Goal: Find specific page/section: Find specific page/section

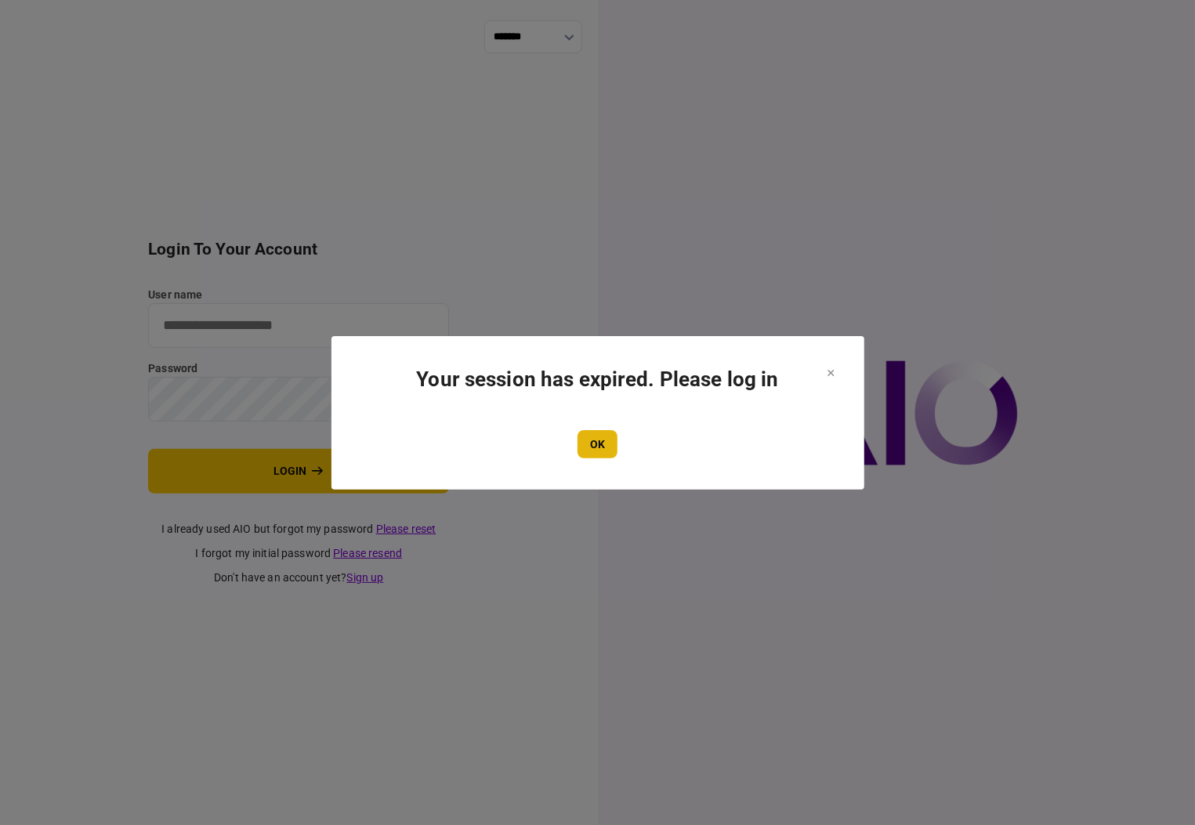
click at [605, 448] on button "OK" at bounding box center [598, 444] width 40 height 28
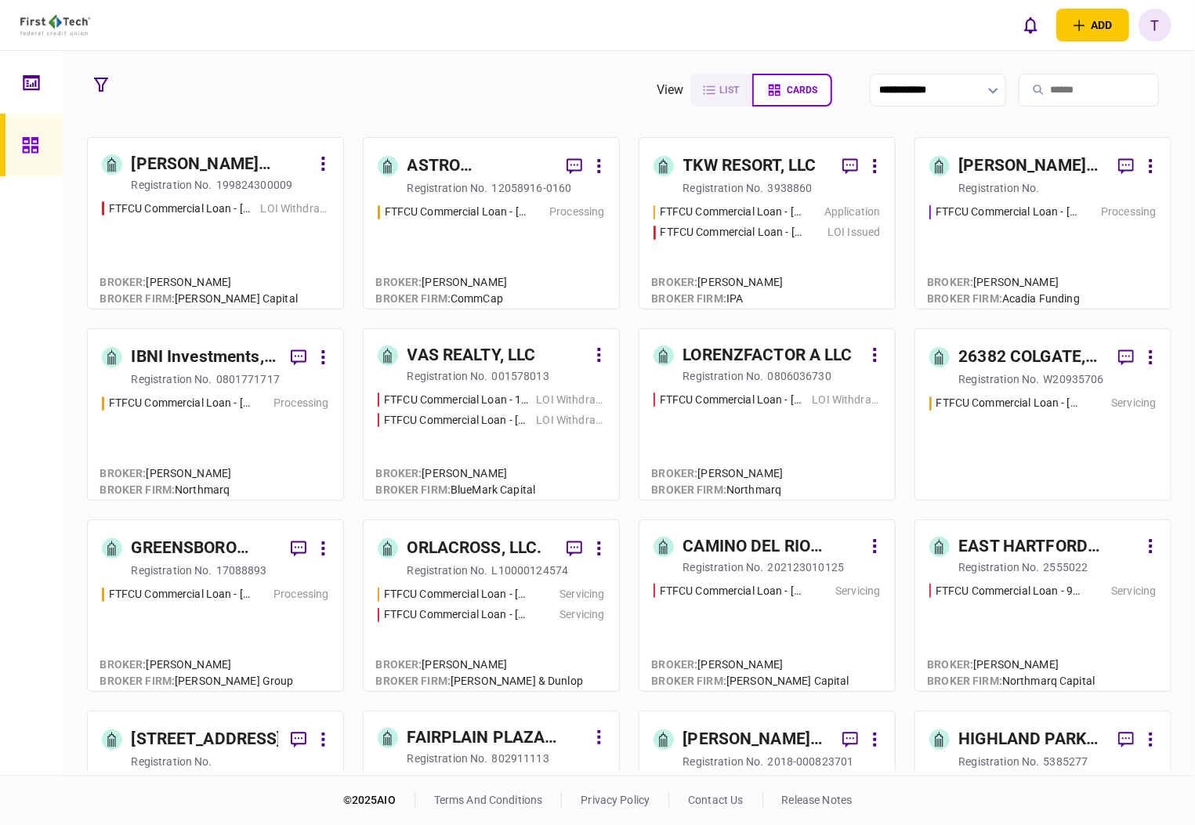
click at [204, 355] on div "IBNI Investments, LLC" at bounding box center [205, 357] width 147 height 25
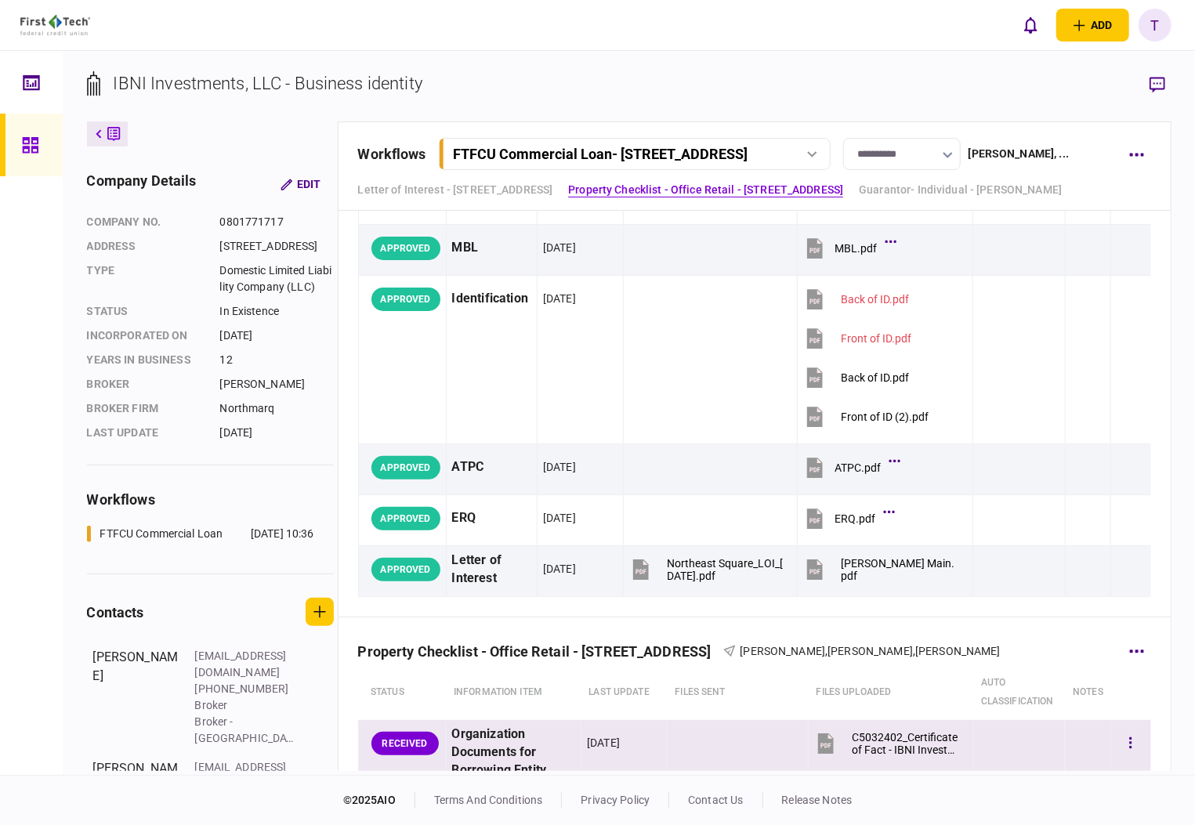
scroll to position [190, 0]
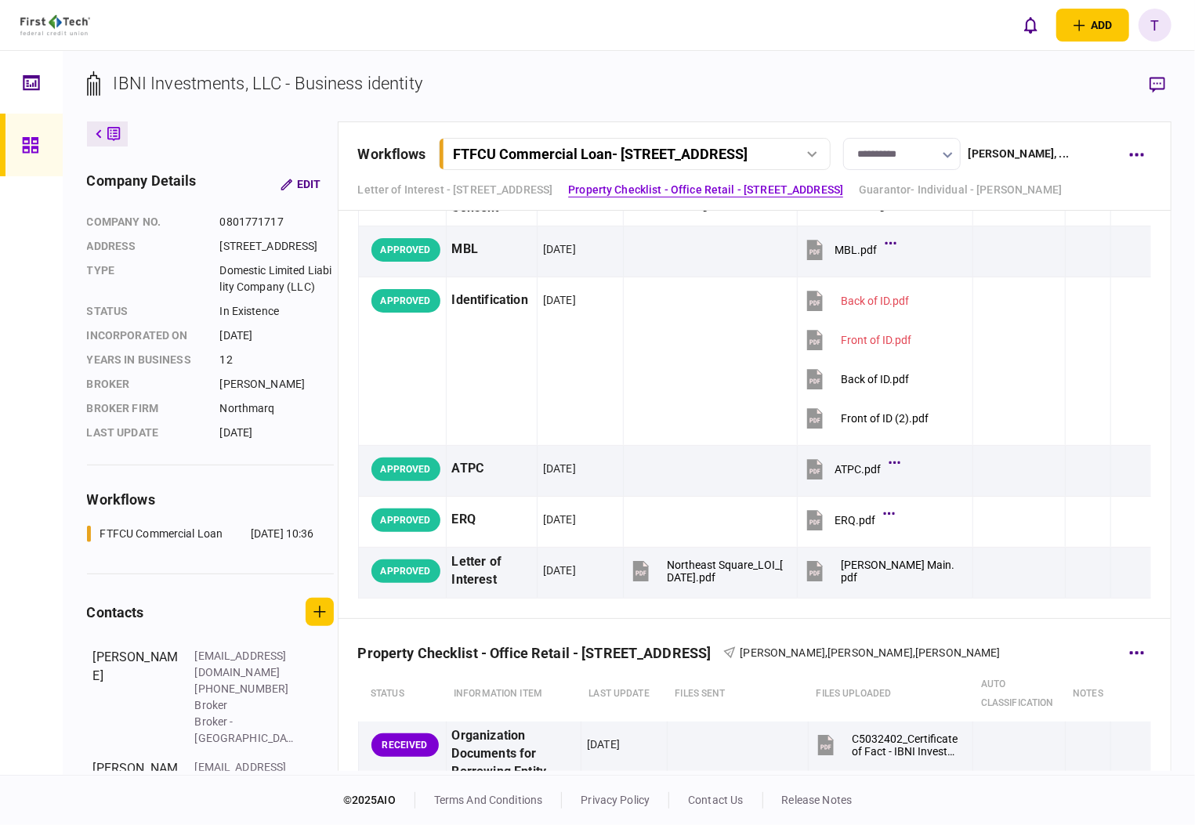
click at [770, 716] on th "files sent" at bounding box center [738, 694] width 141 height 55
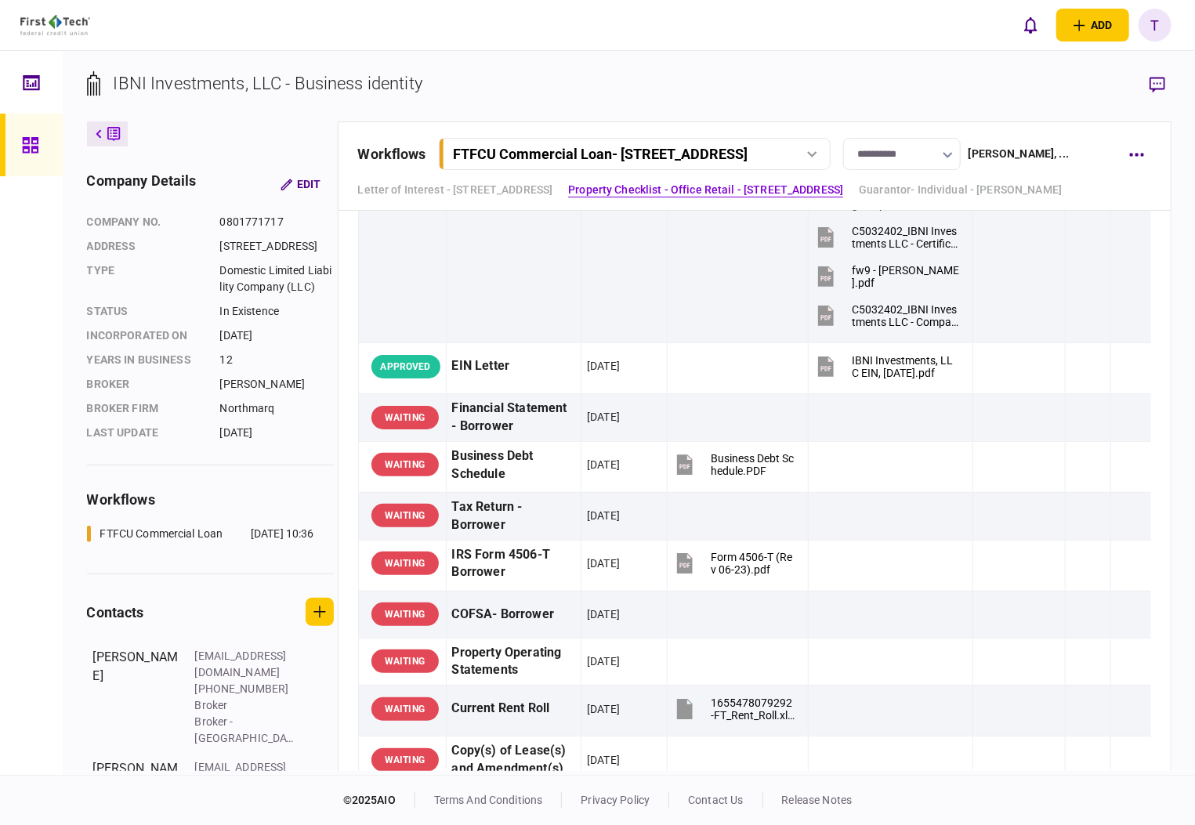
scroll to position [817, 0]
